Goal: Task Accomplishment & Management: Manage account settings

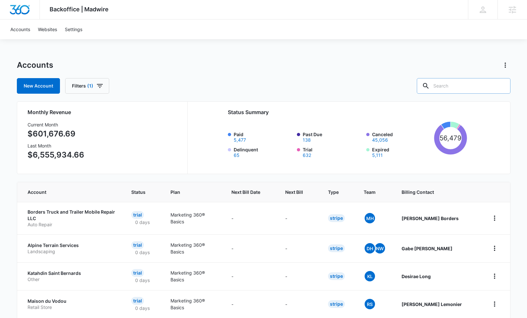
click at [483, 87] on input "text" at bounding box center [463, 86] width 94 height 16
type input "breaker out"
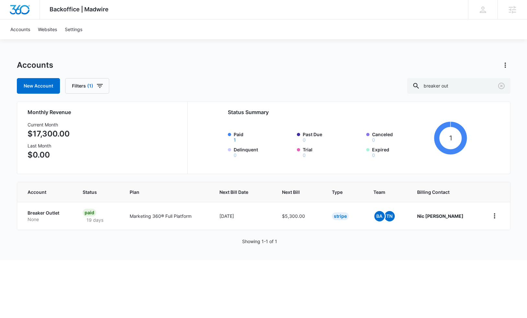
drag, startPoint x: 122, startPoint y: 252, endPoint x: 80, endPoint y: 231, distance: 46.9
click at [114, 248] on div "Accounts New Account Filters (1) breaker out Monthly Revenue Current Month $17,…" at bounding box center [263, 160] width 493 height 200
click at [50, 214] on p "Breaker Outlet" at bounding box center [48, 213] width 40 height 6
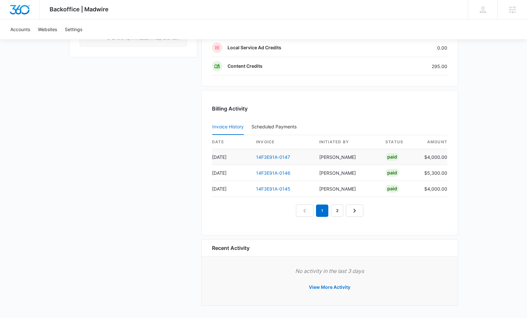
scroll to position [537, 0]
click at [264, 156] on link "14F3E91A-0147" at bounding box center [273, 157] width 34 height 6
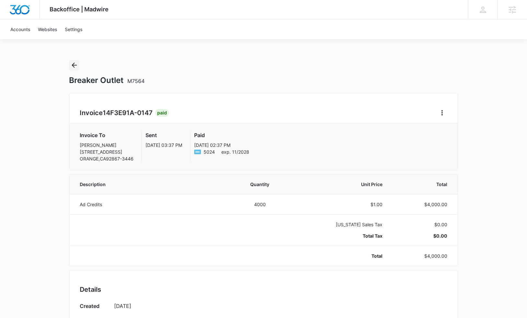
click at [70, 63] on icon "Back" at bounding box center [74, 65] width 8 height 8
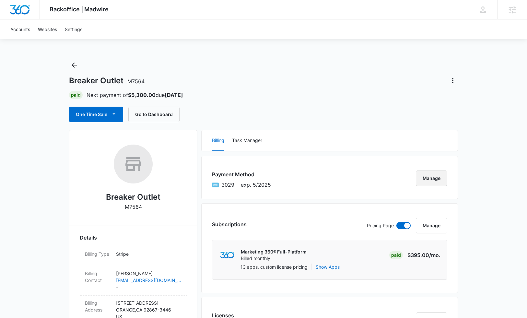
click at [418, 178] on button "Manage" at bounding box center [431, 178] width 31 height 16
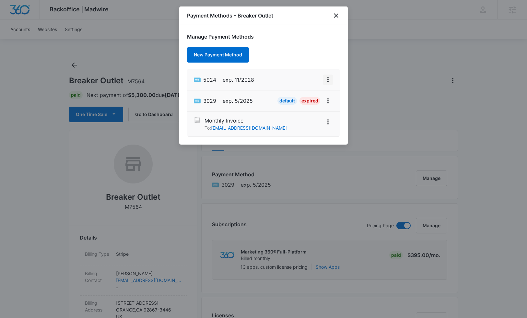
click at [328, 79] on icon "View More" at bounding box center [328, 80] width 8 height 8
click at [316, 105] on div "Set As Default" at bounding box center [302, 107] width 30 height 5
drag, startPoint x: 337, startPoint y: 15, endPoint x: 285, endPoint y: 35, distance: 55.8
click at [337, 15] on icon "close" at bounding box center [336, 15] width 5 height 5
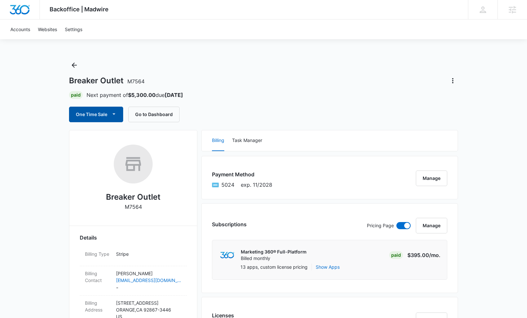
click at [106, 119] on button "One Time Sale" at bounding box center [96, 115] width 54 height 16
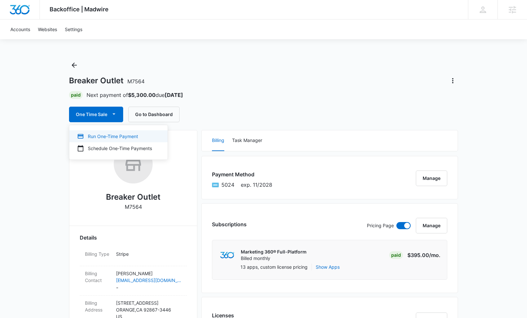
click at [102, 136] on div "Run One-Time Payment" at bounding box center [114, 136] width 75 height 7
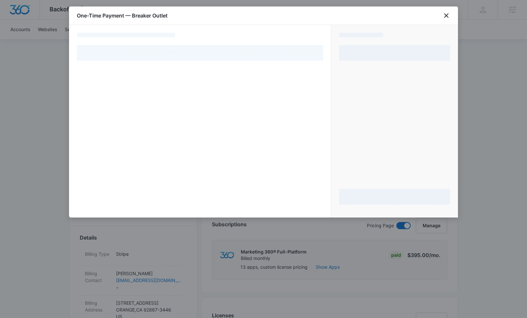
select select "pm_1SBiOWA4n8RTgNjUM4JFhRXc"
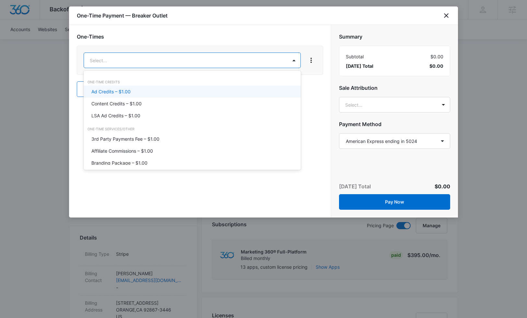
drag, startPoint x: 119, startPoint y: 94, endPoint x: 162, endPoint y: 72, distance: 49.0
click at [119, 94] on p "Ad Credits – $1.00" at bounding box center [110, 91] width 39 height 7
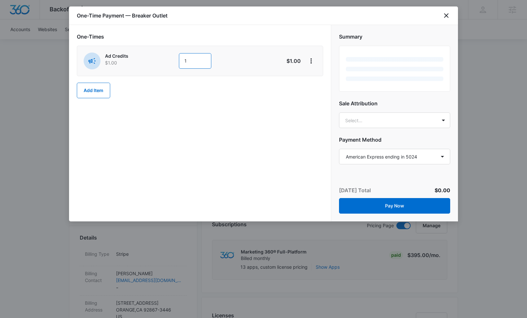
click at [193, 64] on input "1" at bounding box center [195, 61] width 32 height 16
type input "4000"
drag, startPoint x: 212, startPoint y: 195, endPoint x: 238, endPoint y: 191, distance: 26.5
click at [220, 193] on div "One-Times Ad Credits $1.00 4000 $4,000.00 Add Item" at bounding box center [200, 123] width 262 height 196
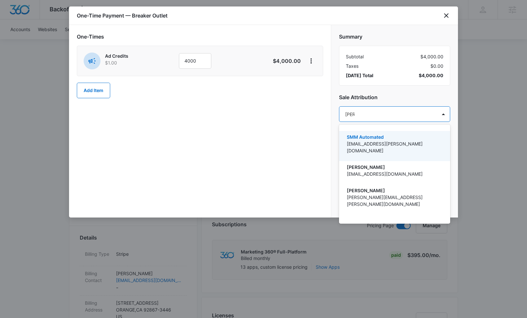
type input "tomm"
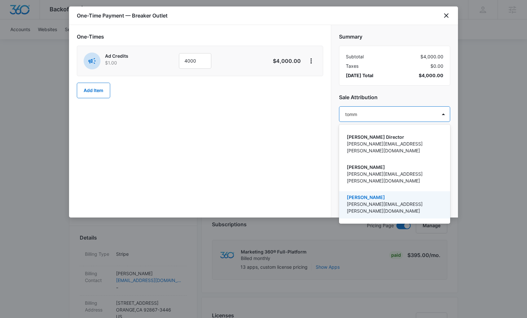
click at [376, 200] on p "[PERSON_NAME][EMAIL_ADDRESS][PERSON_NAME][DOMAIN_NAME]" at bounding box center [394, 207] width 94 height 14
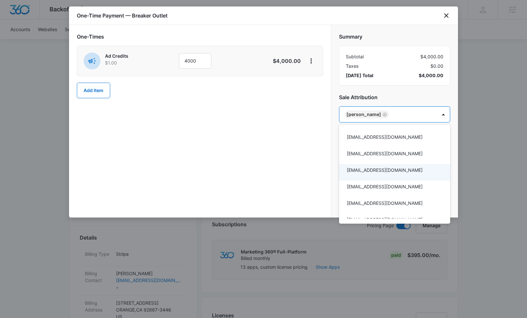
click at [282, 141] on div at bounding box center [263, 159] width 527 height 318
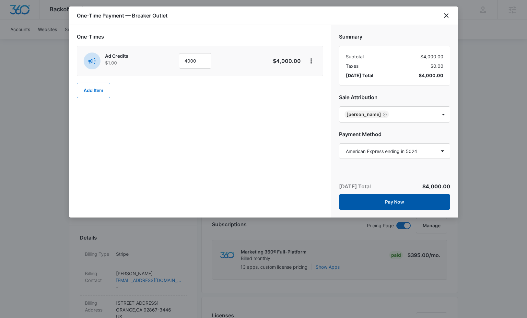
click at [377, 202] on button "Pay Now" at bounding box center [394, 202] width 111 height 16
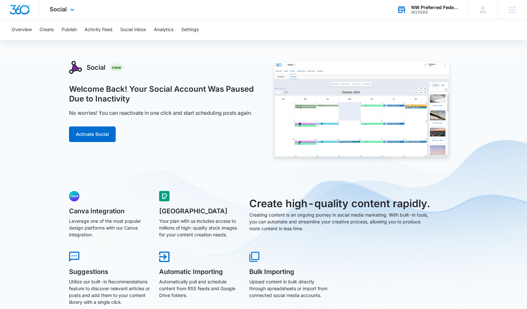
drag, startPoint x: 408, startPoint y: 16, endPoint x: 411, endPoint y: 12, distance: 5.1
click at [411, 12] on div "NW Preferred Federal Credit Union M10689 Your Accounts View All" at bounding box center [427, 9] width 81 height 19
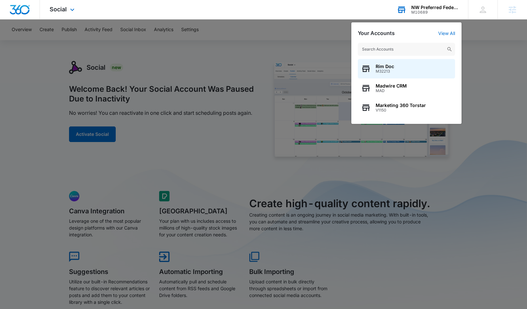
click at [416, 9] on div "NW Preferred Federal Credit Union" at bounding box center [434, 7] width 47 height 5
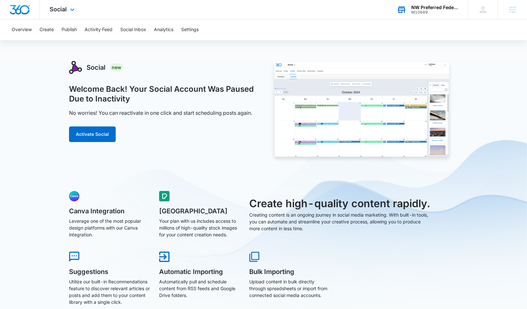
click at [416, 9] on div "NW Preferred Federal Credit Union" at bounding box center [434, 7] width 47 height 5
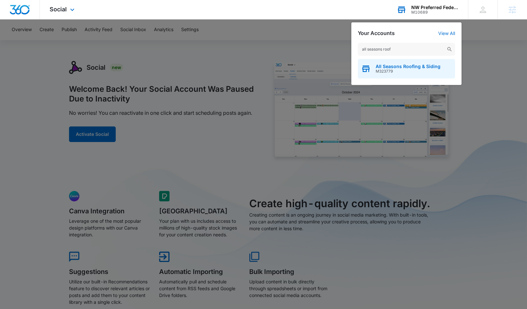
type input "all seasons roof"
click at [408, 70] on span "M323779" at bounding box center [407, 71] width 65 height 5
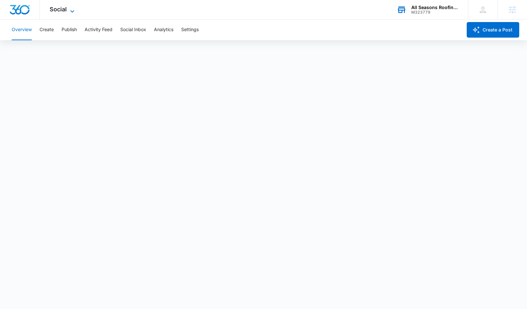
click at [65, 10] on span "Social" at bounding box center [58, 9] width 17 height 7
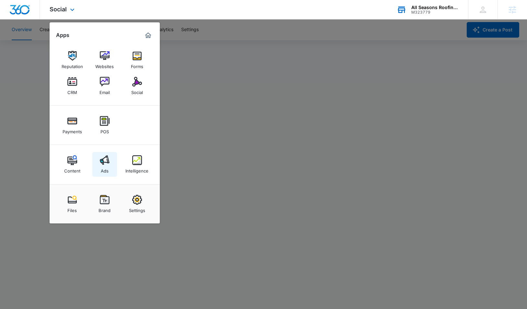
click at [102, 163] on img at bounding box center [105, 160] width 10 height 10
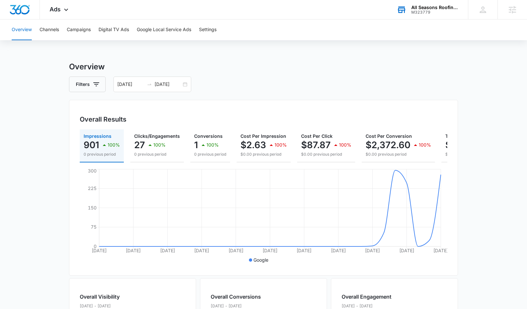
click at [229, 84] on div "Filters 09/02/2025 10/02/2025" at bounding box center [263, 84] width 389 height 16
click at [182, 32] on button "Google Local Service Ads" at bounding box center [164, 29] width 54 height 21
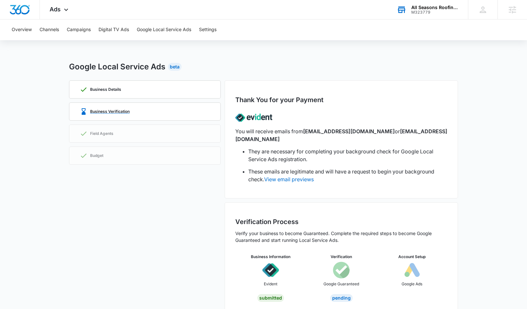
click at [117, 113] on p "Business Verification" at bounding box center [110, 111] width 40 height 4
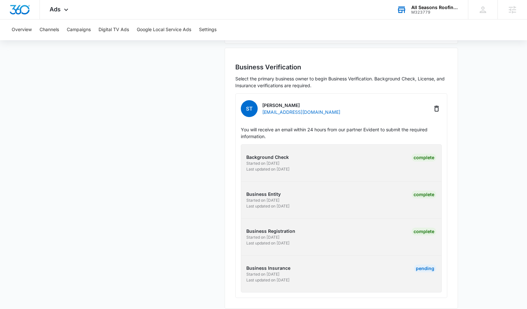
scroll to position [154, 0]
